Goal: Entertainment & Leisure: Consume media (video, audio)

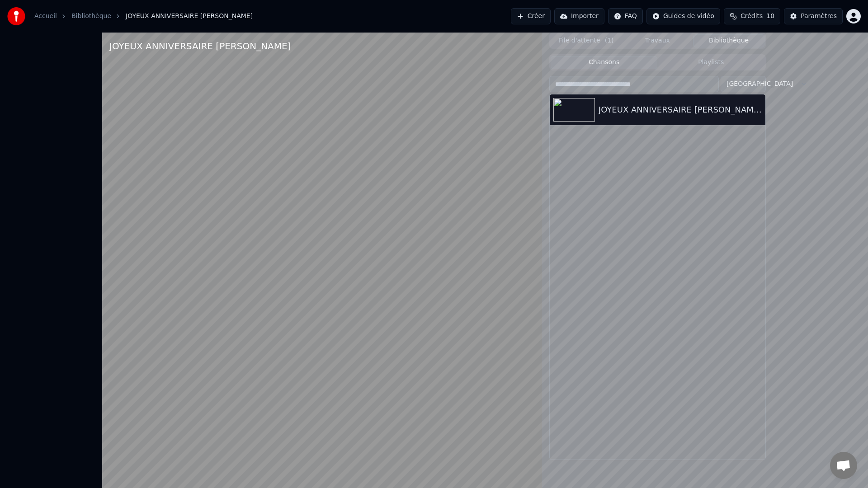
click at [223, 467] on video at bounding box center [322, 277] width 440 height 488
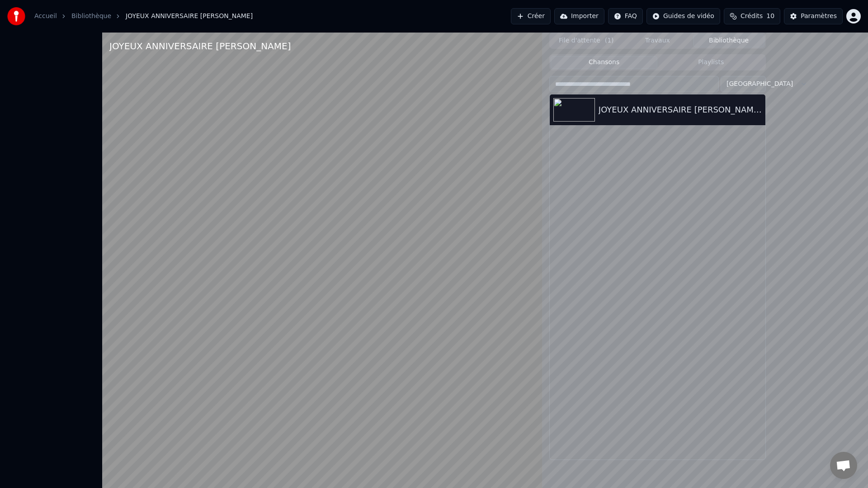
click at [333, 303] on video at bounding box center [322, 277] width 440 height 488
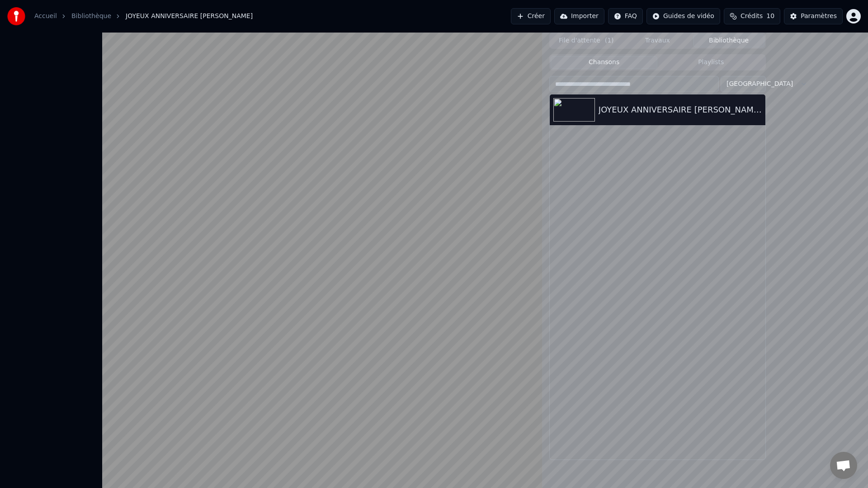
click at [102, 482] on video at bounding box center [322, 277] width 440 height 488
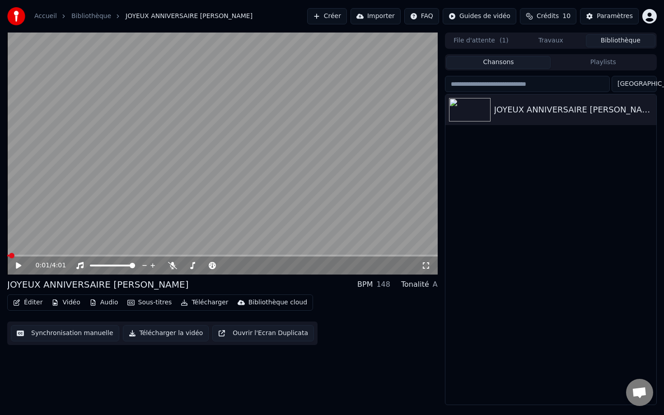
click at [263, 334] on button "Ouvrir l'Ecran Duplicata" at bounding box center [263, 333] width 102 height 16
